Goal: Task Accomplishment & Management: Manage account settings

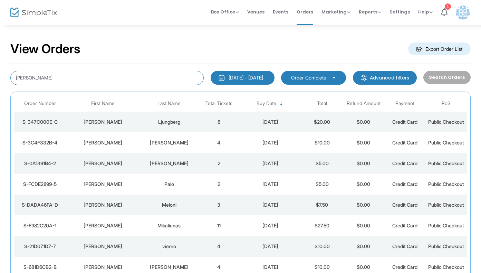
click at [98, 77] on input "[PERSON_NAME]" at bounding box center [106, 78] width 193 height 14
click at [125, 81] on input "[PERSON_NAME]" at bounding box center [106, 78] width 193 height 14
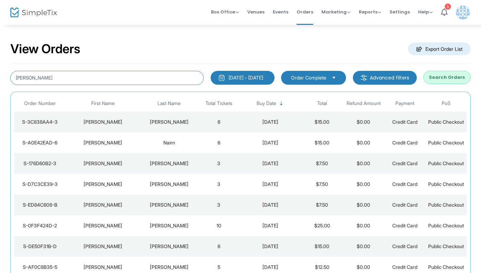
type input "[PERSON_NAME]"
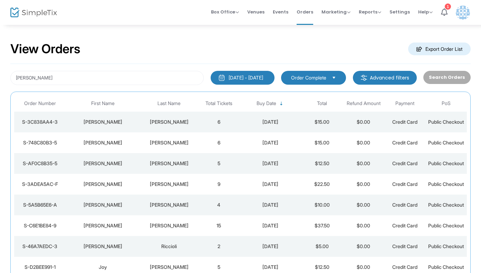
click at [177, 122] on div "[PERSON_NAME]" at bounding box center [169, 122] width 55 height 7
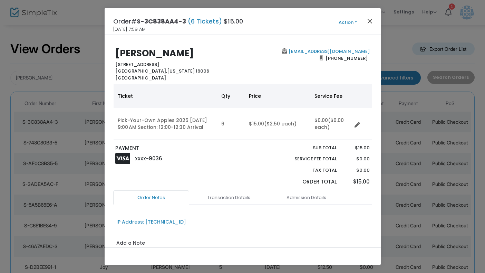
click at [372, 19] on button "Close" at bounding box center [370, 21] width 9 height 9
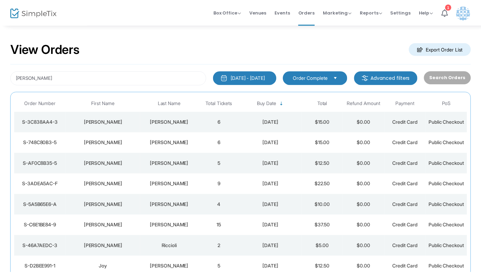
scroll to position [4, 0]
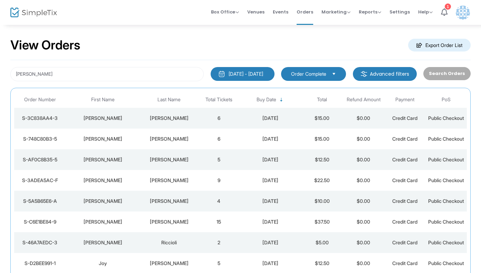
click at [173, 158] on div "[PERSON_NAME]" at bounding box center [169, 159] width 55 height 7
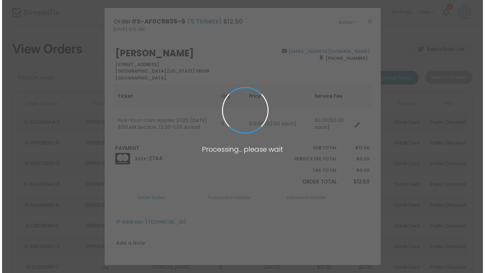
scroll to position [0, 0]
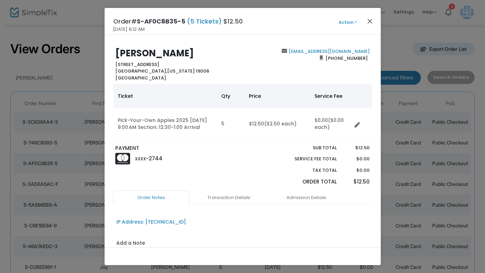
click at [368, 22] on button "Close" at bounding box center [370, 21] width 9 height 9
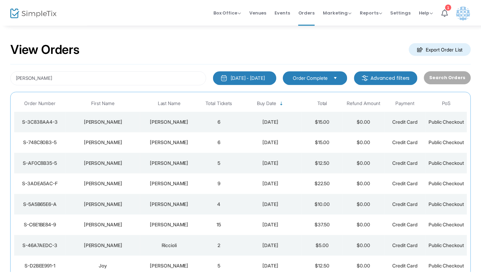
scroll to position [4, 0]
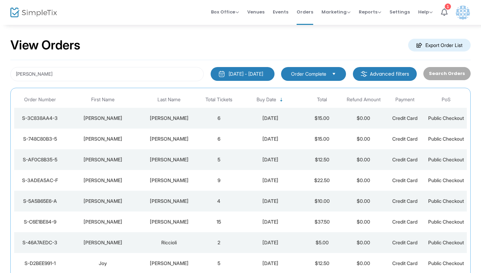
click at [170, 159] on div "[PERSON_NAME]" at bounding box center [169, 159] width 55 height 7
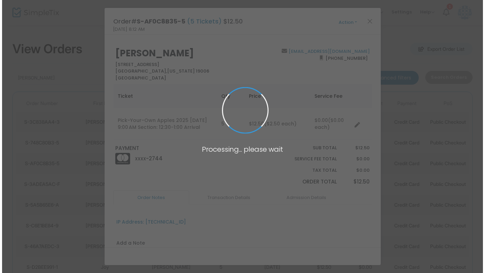
scroll to position [0, 0]
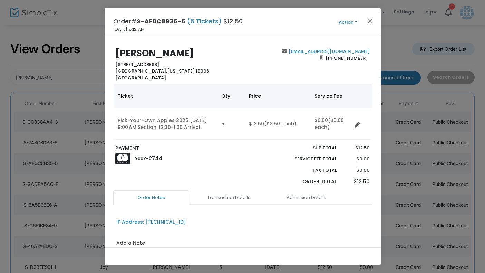
click at [352, 20] on button "Action" at bounding box center [348, 23] width 41 height 8
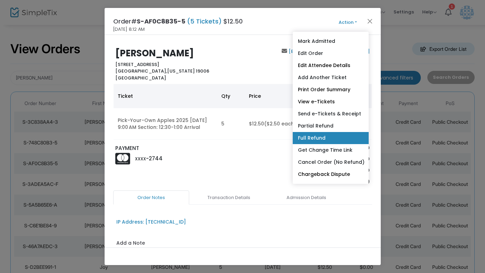
click at [341, 137] on link "Full Refund" at bounding box center [331, 138] width 76 height 12
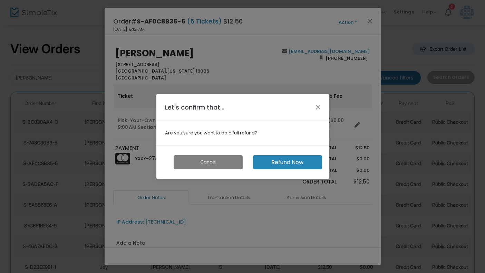
click at [285, 163] on button "Refund Now" at bounding box center [287, 162] width 69 height 14
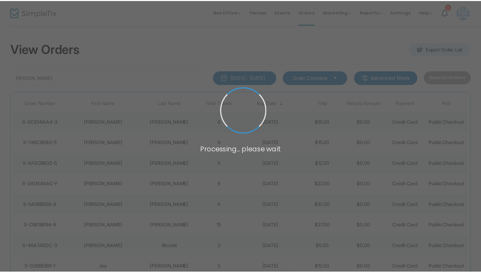
scroll to position [4, 0]
